Goal: Information Seeking & Learning: Learn about a topic

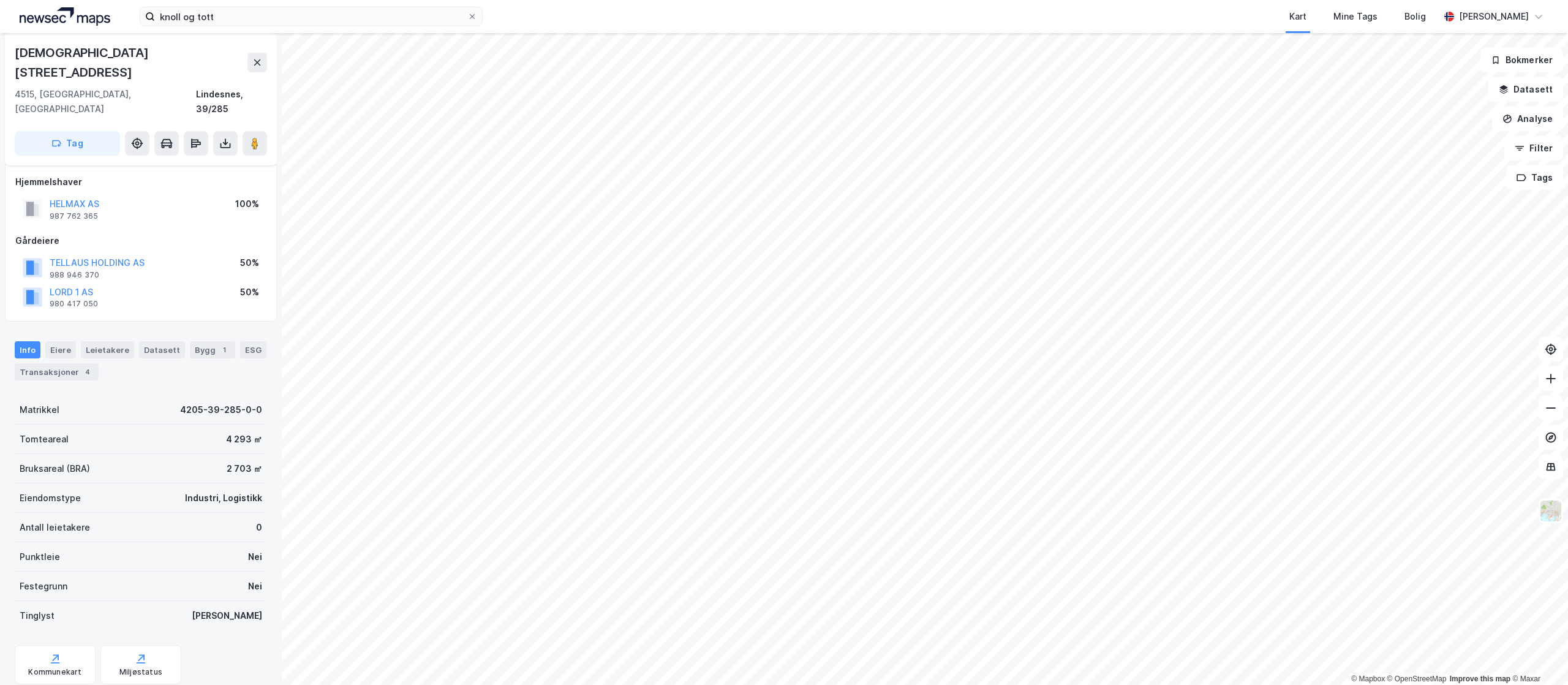
scroll to position [50, 0]
click at [240, 336] on div "ESG" at bounding box center [253, 345] width 26 height 17
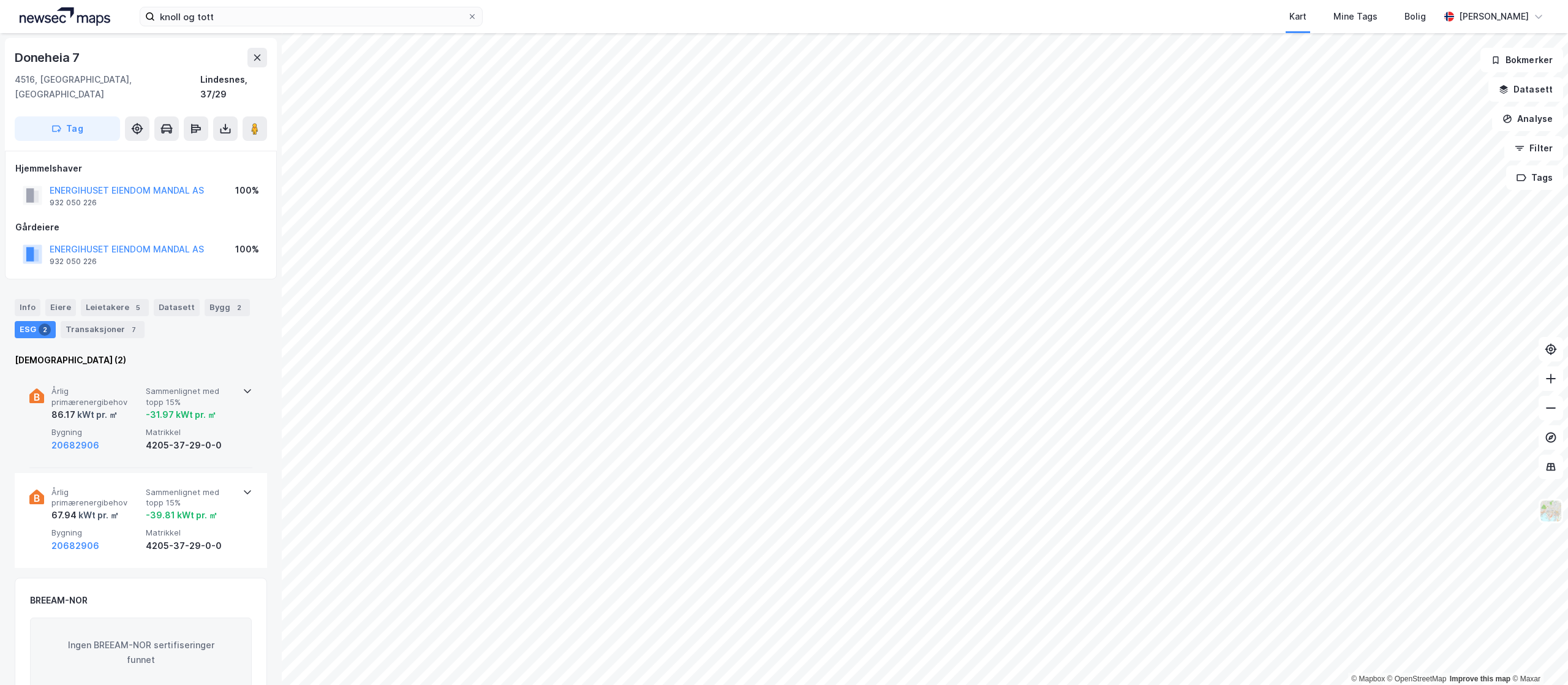
click at [122, 386] on span "Årlig primærenergibehov" at bounding box center [96, 396] width 89 height 22
